Goal: Information Seeking & Learning: Learn about a topic

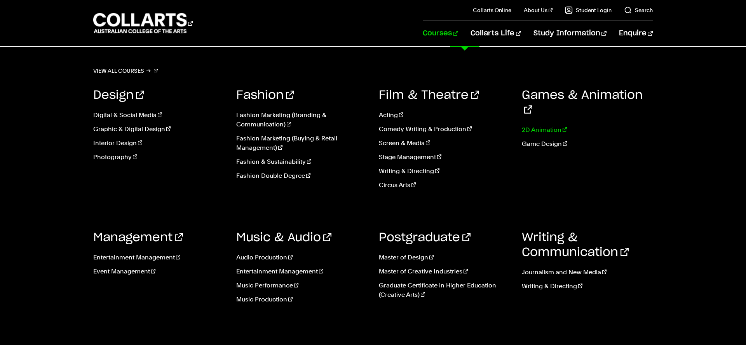
scroll to position [1, 0]
click at [453, 38] on link "Courses" at bounding box center [440, 34] width 35 height 26
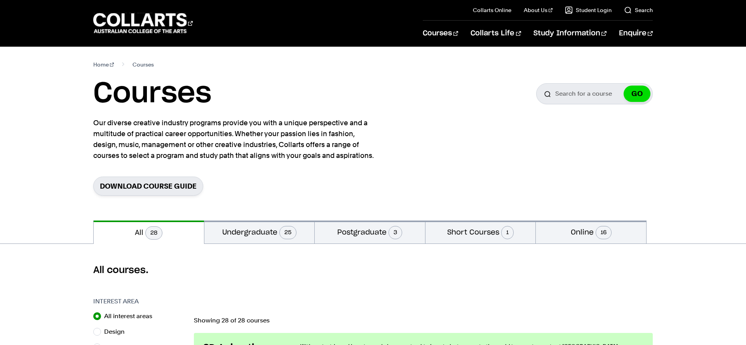
click at [658, 154] on div "Home Courses Courses Search for a course GO Our diverse creative industry progr…" at bounding box center [373, 134] width 686 height 174
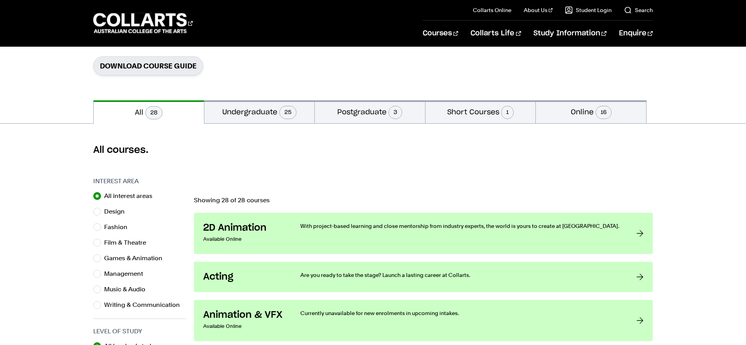
scroll to position [124, 0]
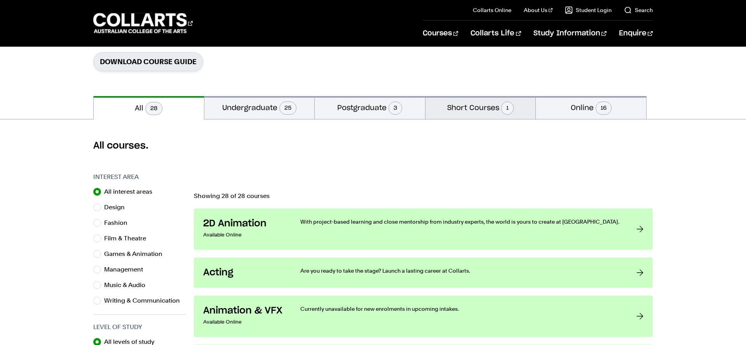
click at [482, 105] on button "Short Courses 1" at bounding box center [481, 107] width 110 height 23
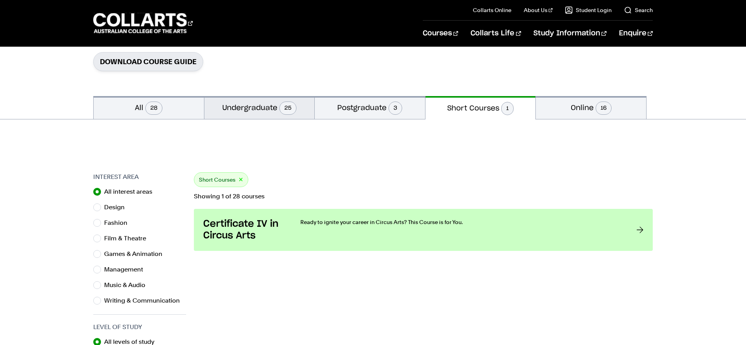
click at [256, 106] on button "Undergraduate 25" at bounding box center [259, 107] width 110 height 23
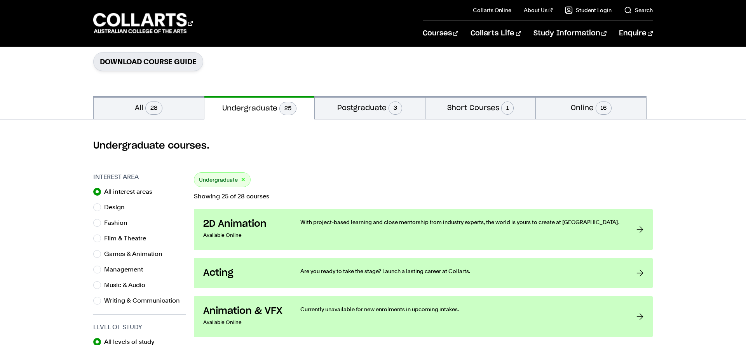
click at [653, 164] on div "Undergraduate courses." at bounding box center [373, 145] width 746 height 53
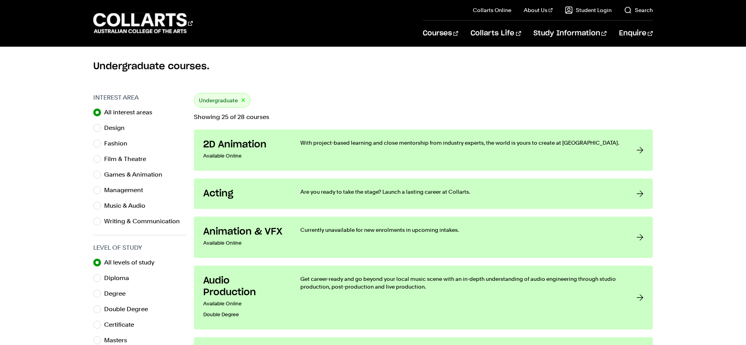
scroll to position [218, 0]
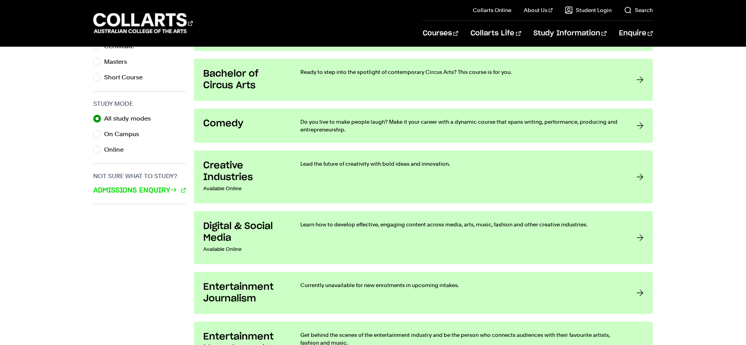
scroll to position [497, 0]
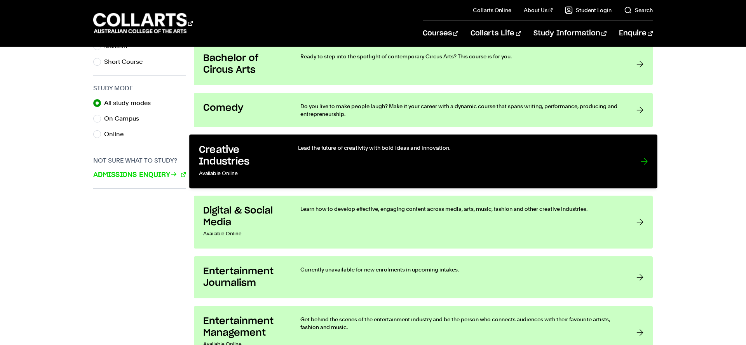
click at [518, 163] on div "Lead the future of creativity with bold ideas and innovation." at bounding box center [461, 161] width 327 height 35
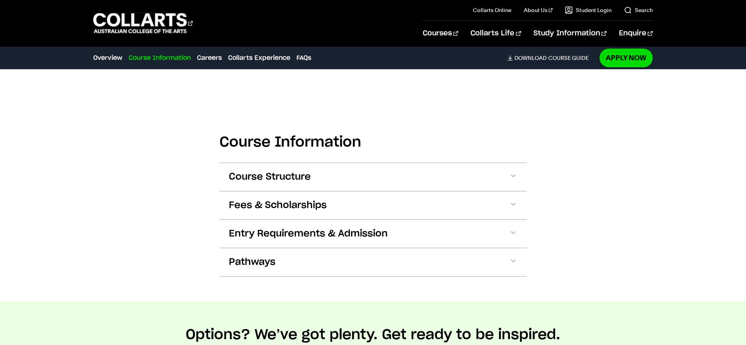
scroll to position [451, 0]
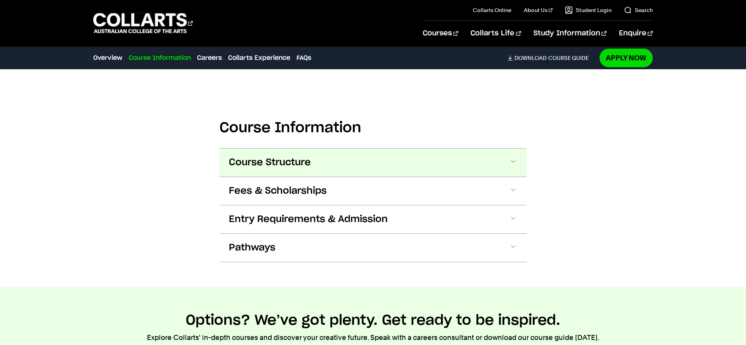
click at [388, 162] on button "Course Structure" at bounding box center [373, 162] width 307 height 28
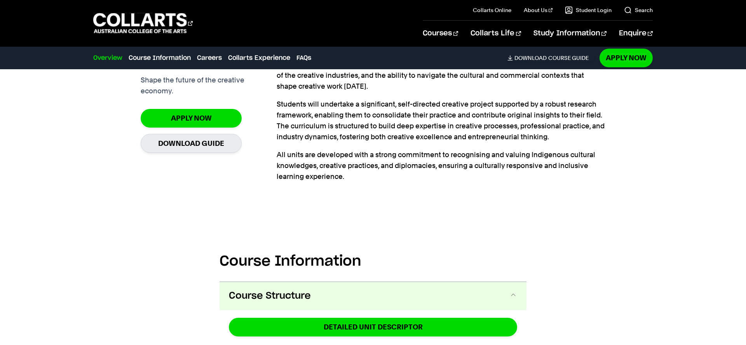
scroll to position [312, 0]
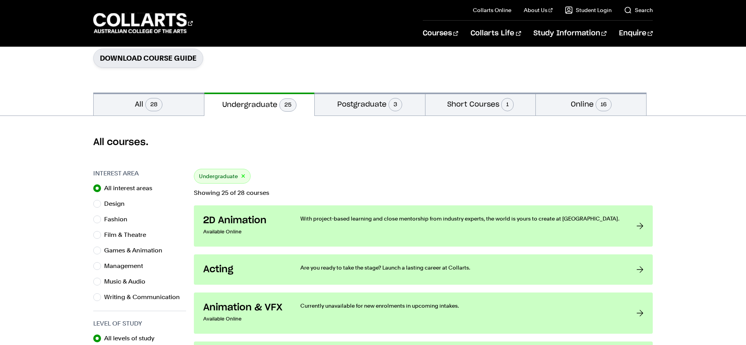
scroll to position [109, 0]
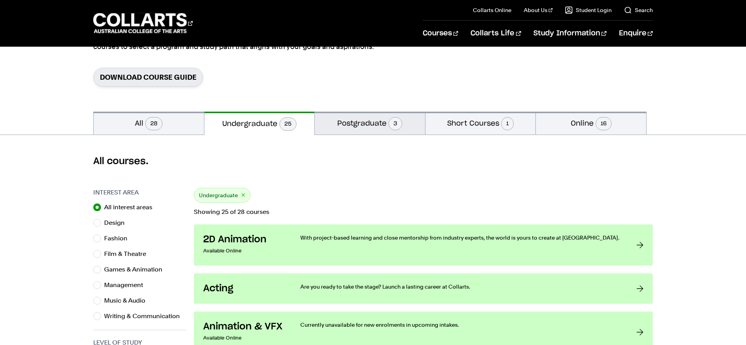
click at [357, 121] on button "Postgraduate 3" at bounding box center [370, 123] width 110 height 23
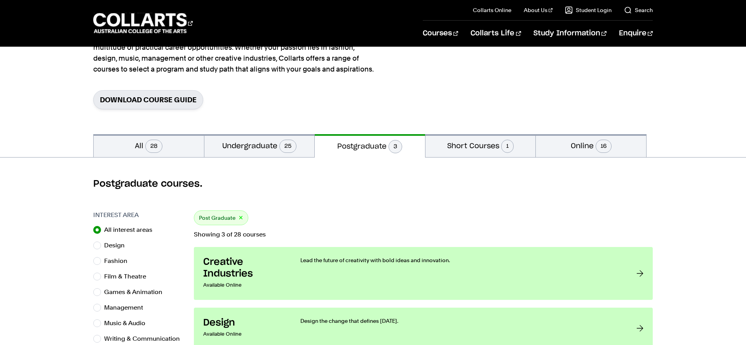
scroll to position [62, 0]
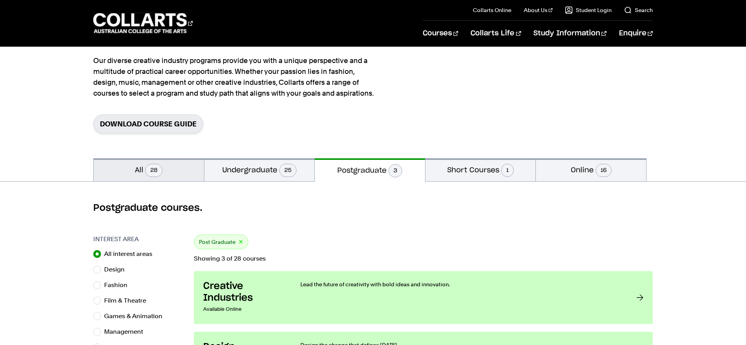
click at [134, 171] on button "All 28" at bounding box center [149, 169] width 110 height 23
